Goal: Task Accomplishment & Management: Manage account settings

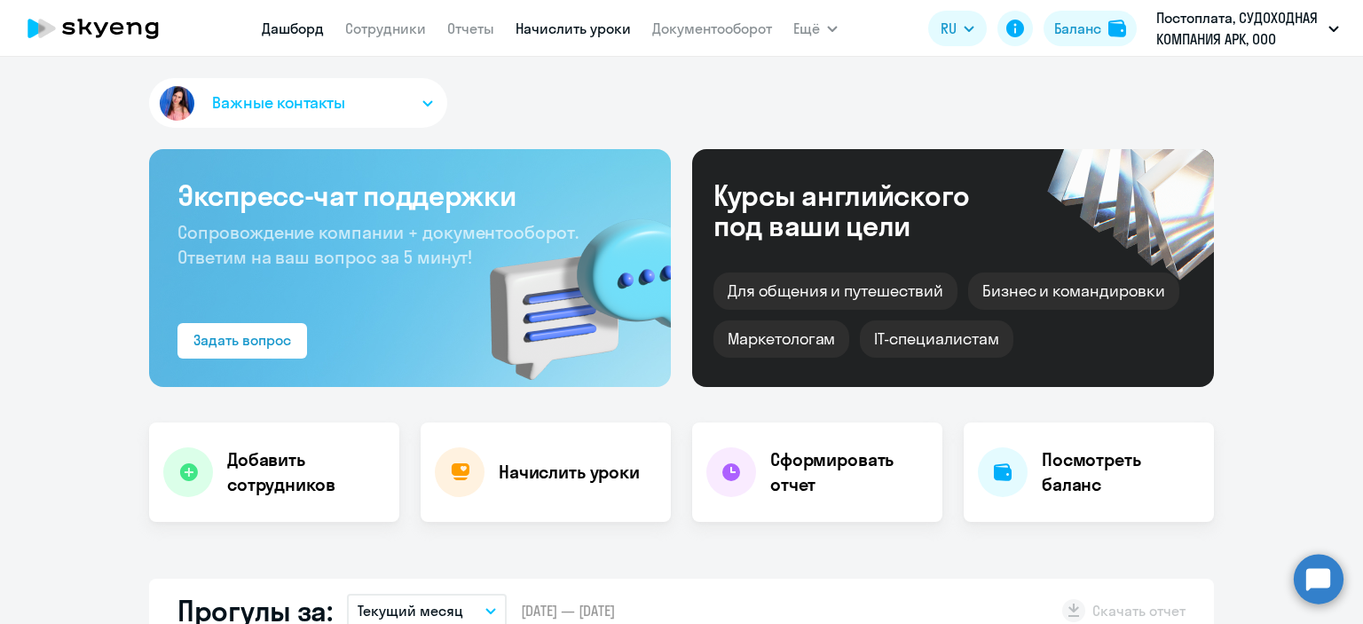
click at [598, 35] on link "Начислить уроки" at bounding box center [572, 29] width 115 height 18
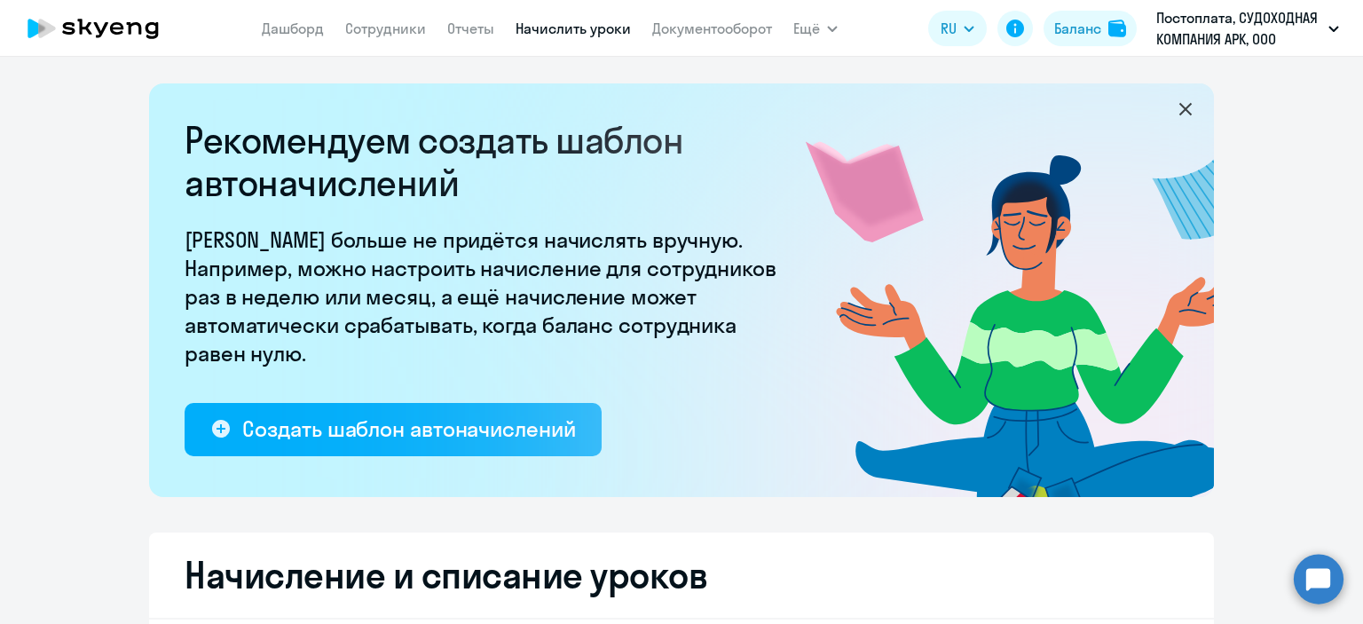
select select "10"
click at [1179, 109] on icon at bounding box center [1185, 109] width 12 height 12
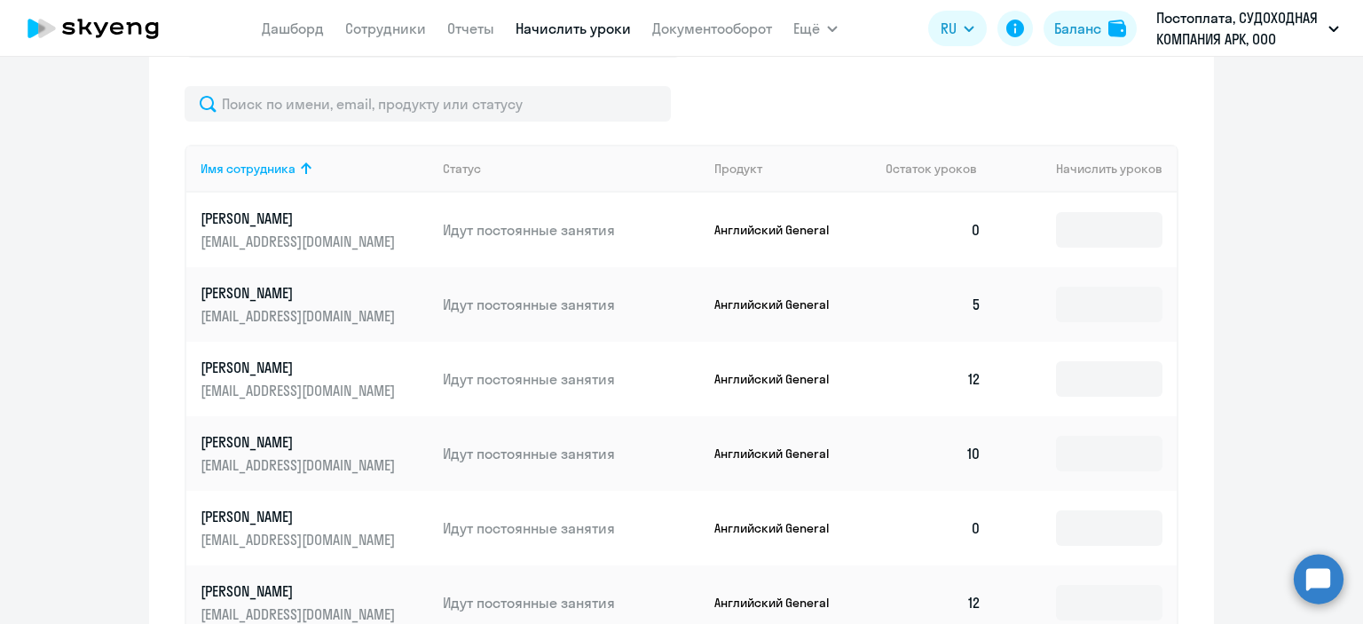
scroll to position [593, 0]
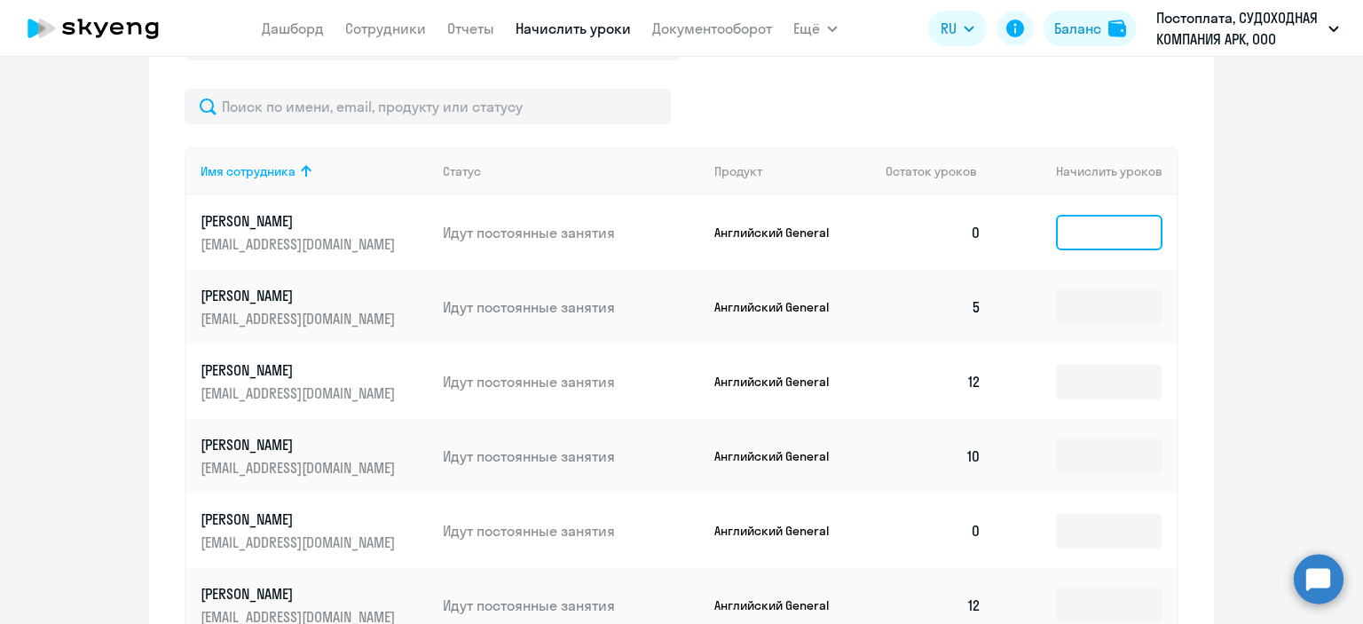
click at [1094, 242] on input at bounding box center [1109, 232] width 106 height 35
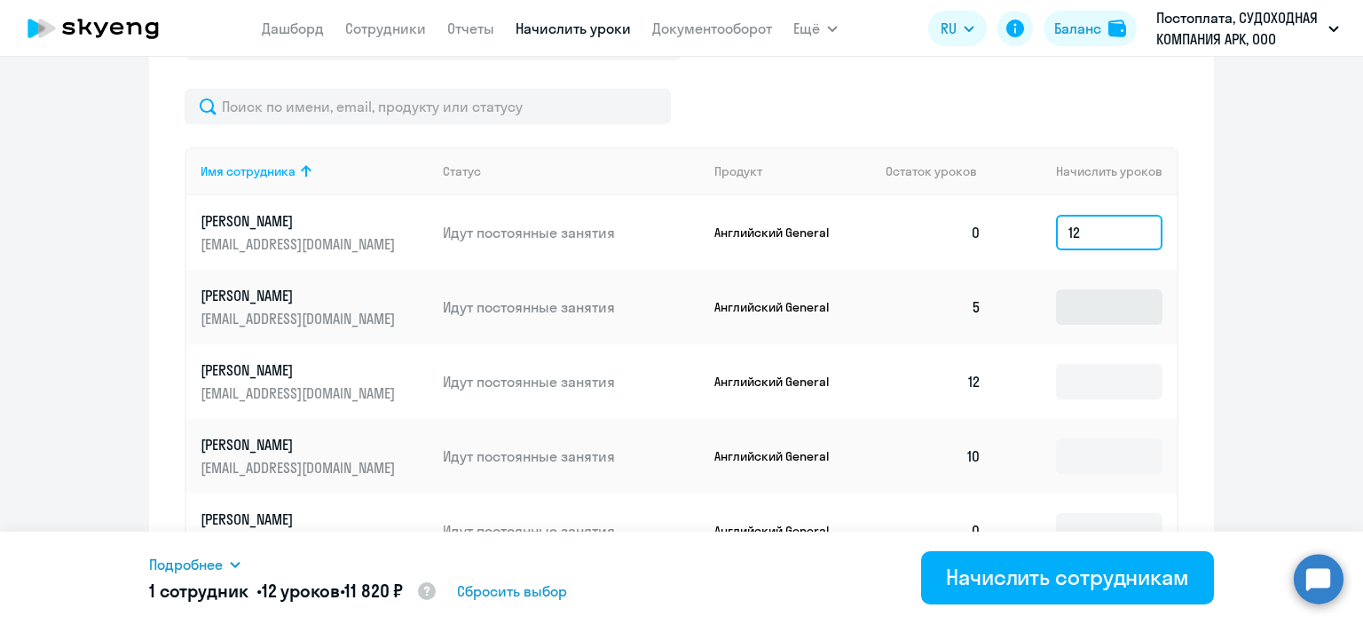
type input "12"
click at [1068, 325] on input at bounding box center [1109, 306] width 106 height 35
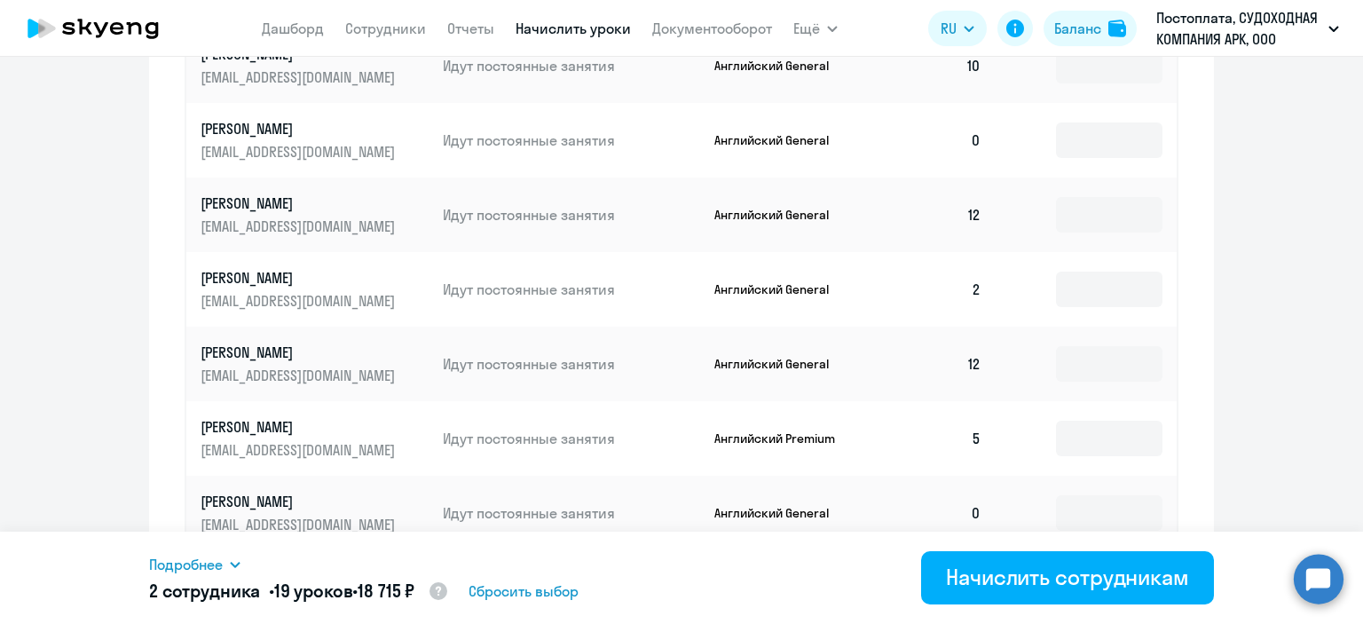
scroll to position [1022, 0]
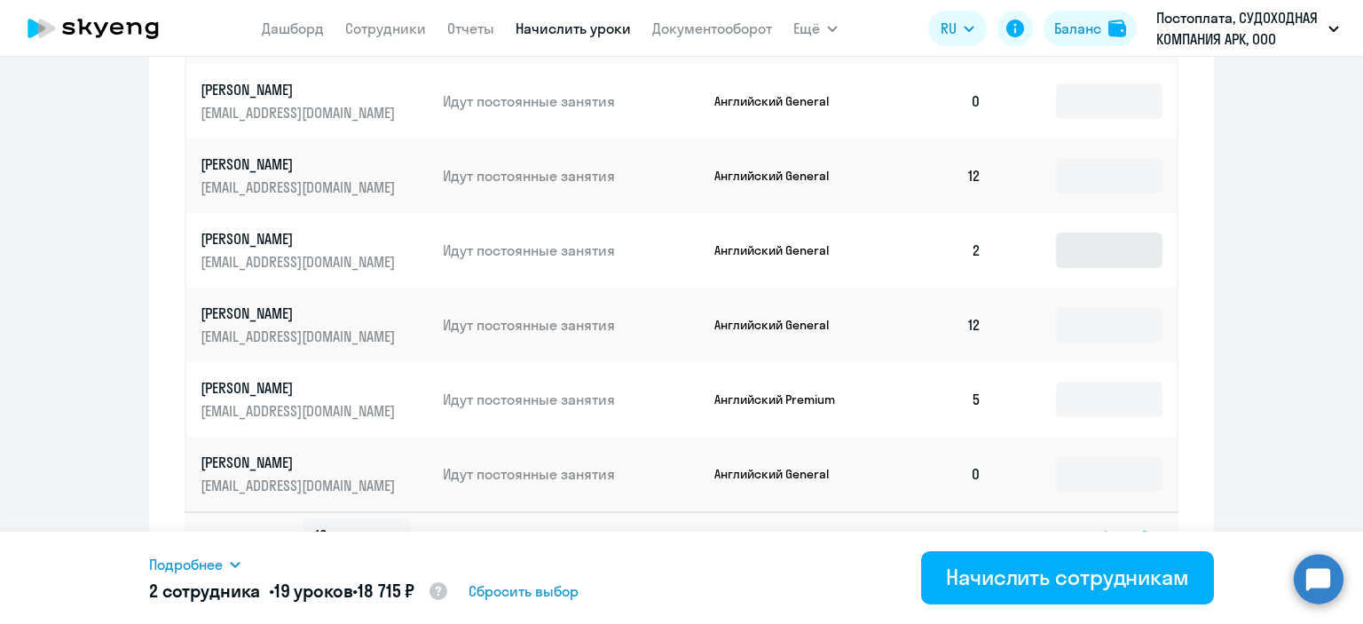
type input "7"
click at [1069, 268] on input at bounding box center [1109, 249] width 106 height 35
type input "10"
click at [1086, 417] on input at bounding box center [1109, 398] width 106 height 35
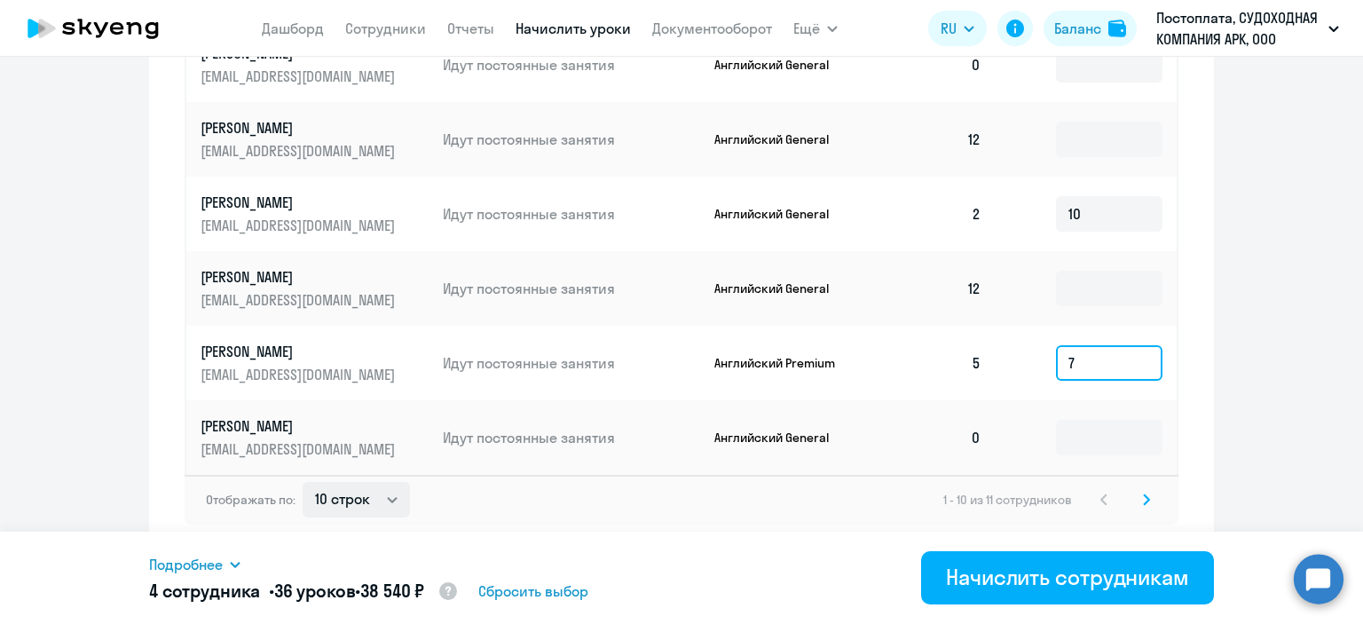
type input "7"
click at [391, 502] on select "10 строк 30 строк 50 строк" at bounding box center [356, 499] width 107 height 35
select select "30"
click at [303, 482] on select "10 строк 30 строк 50 строк" at bounding box center [356, 499] width 107 height 35
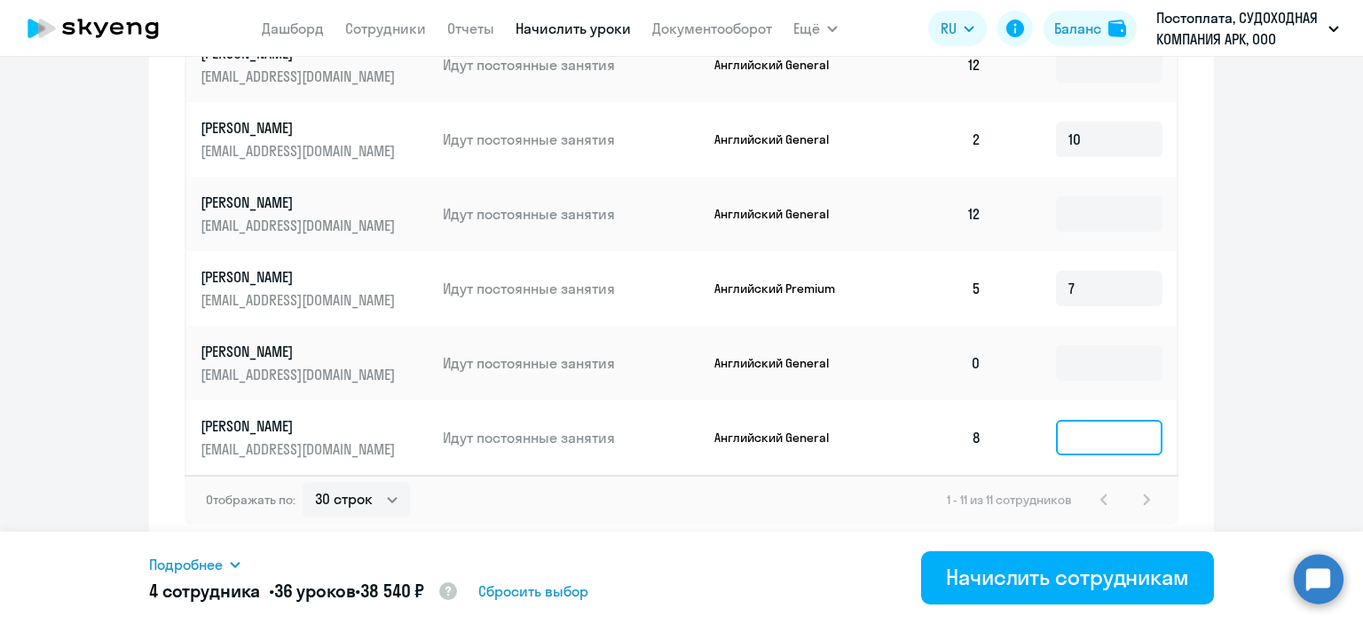
click at [1089, 436] on input at bounding box center [1109, 437] width 106 height 35
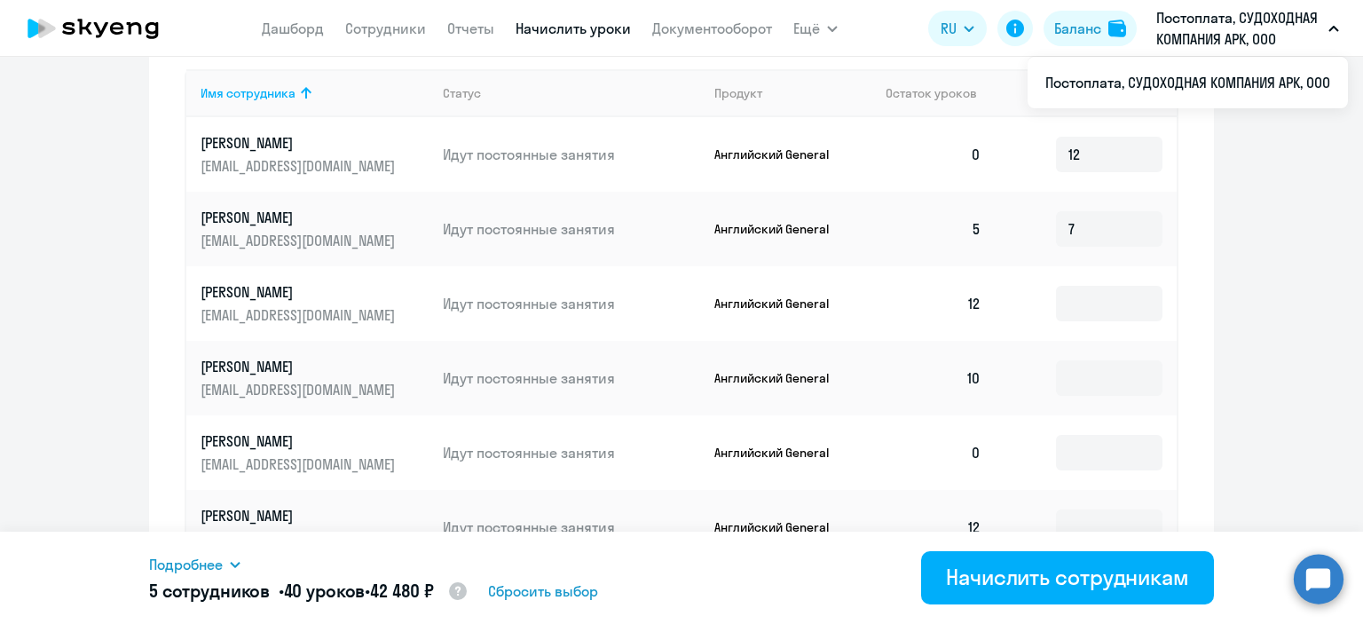
scroll to position [678, 0]
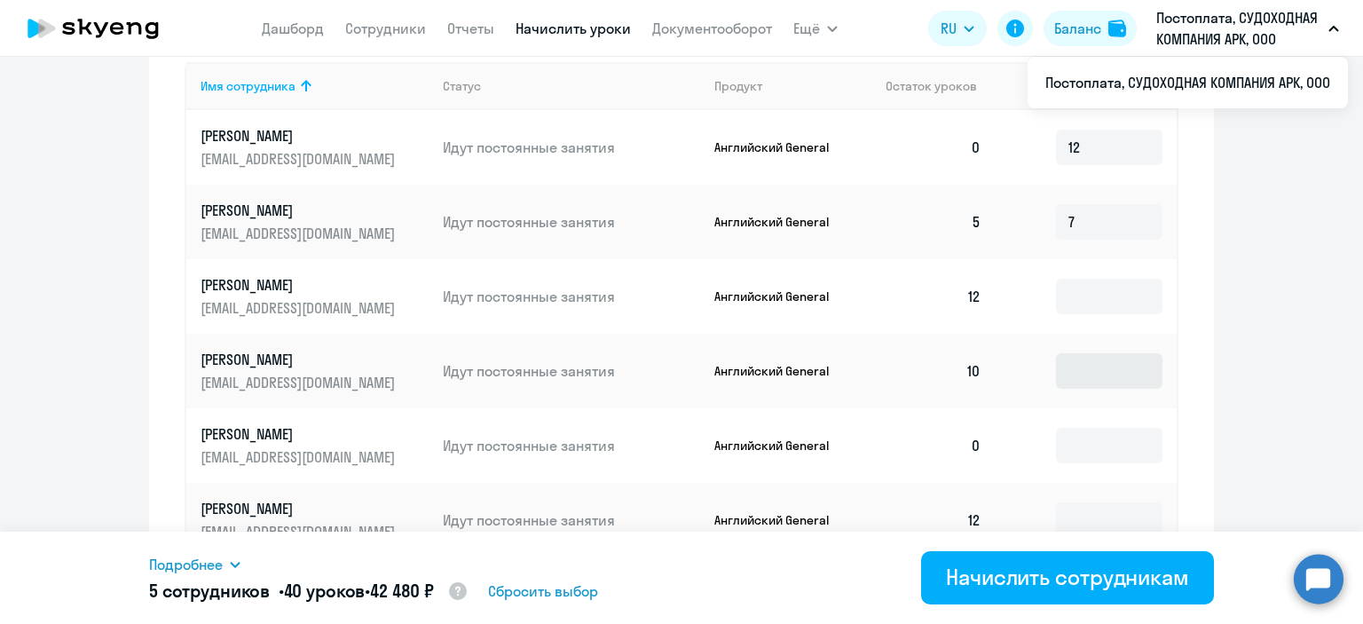
type input "4"
click at [1104, 389] on input at bounding box center [1109, 370] width 106 height 35
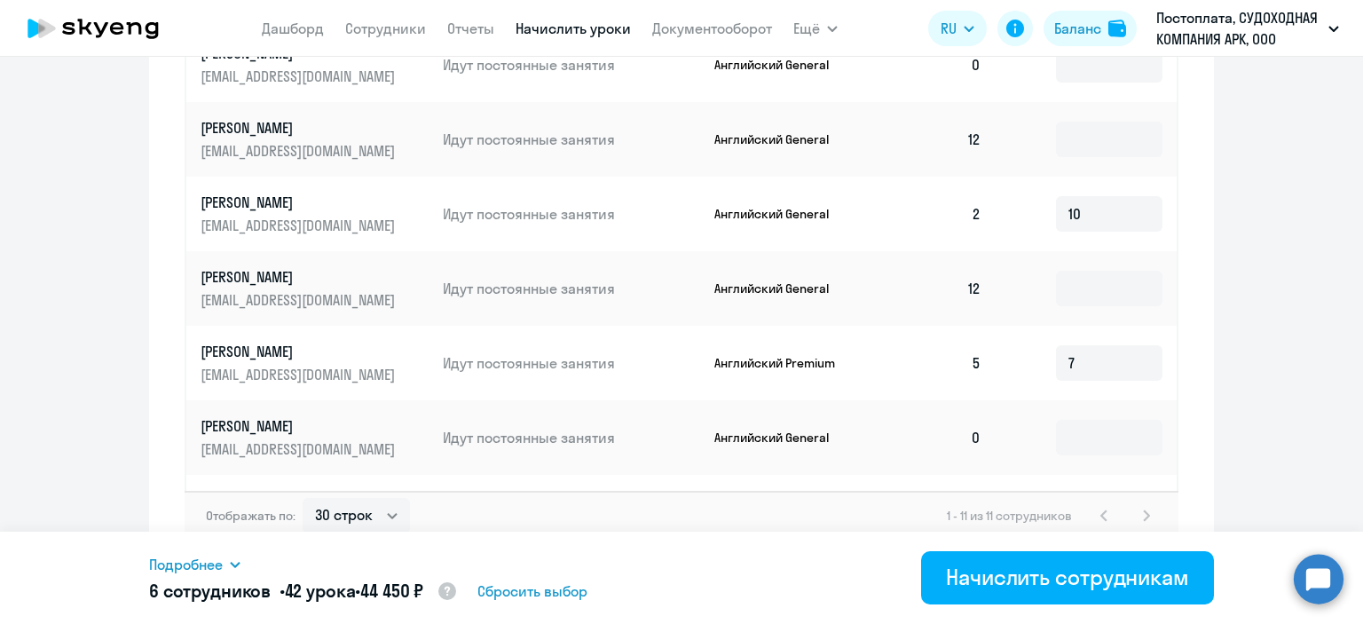
scroll to position [1074, 0]
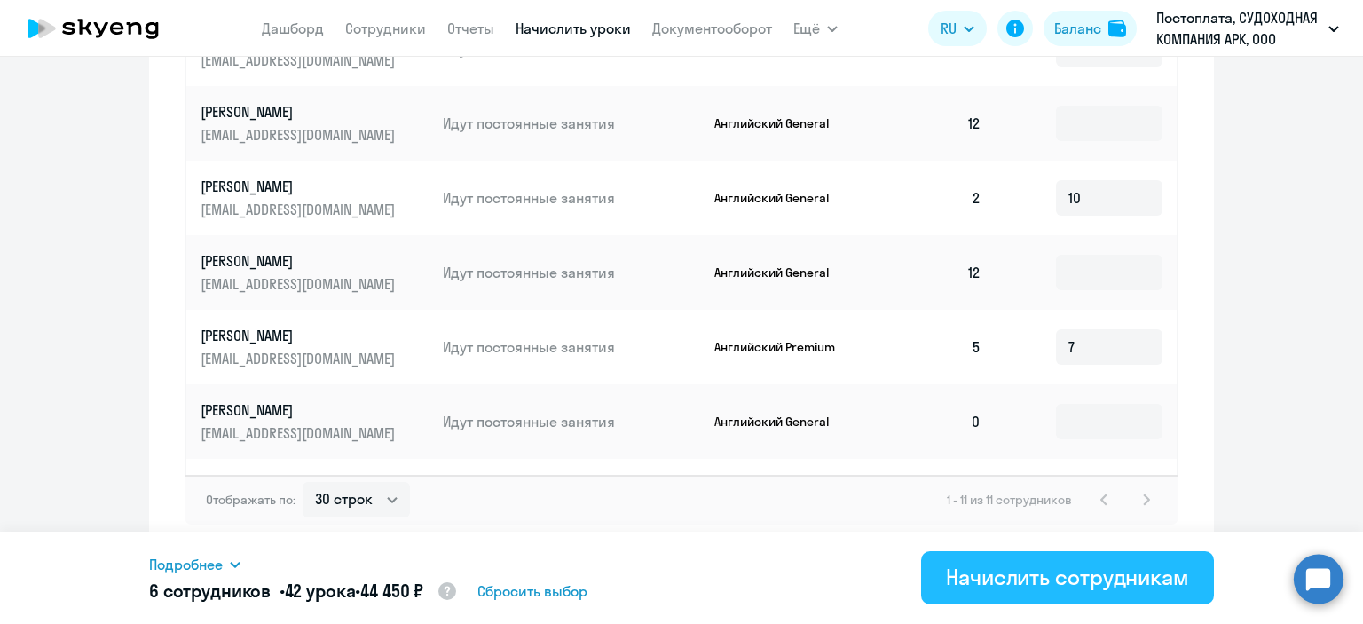
type input "2"
click at [1097, 584] on div "Начислить сотрудникам" at bounding box center [1067, 576] width 243 height 28
